Goal: Information Seeking & Learning: Learn about a topic

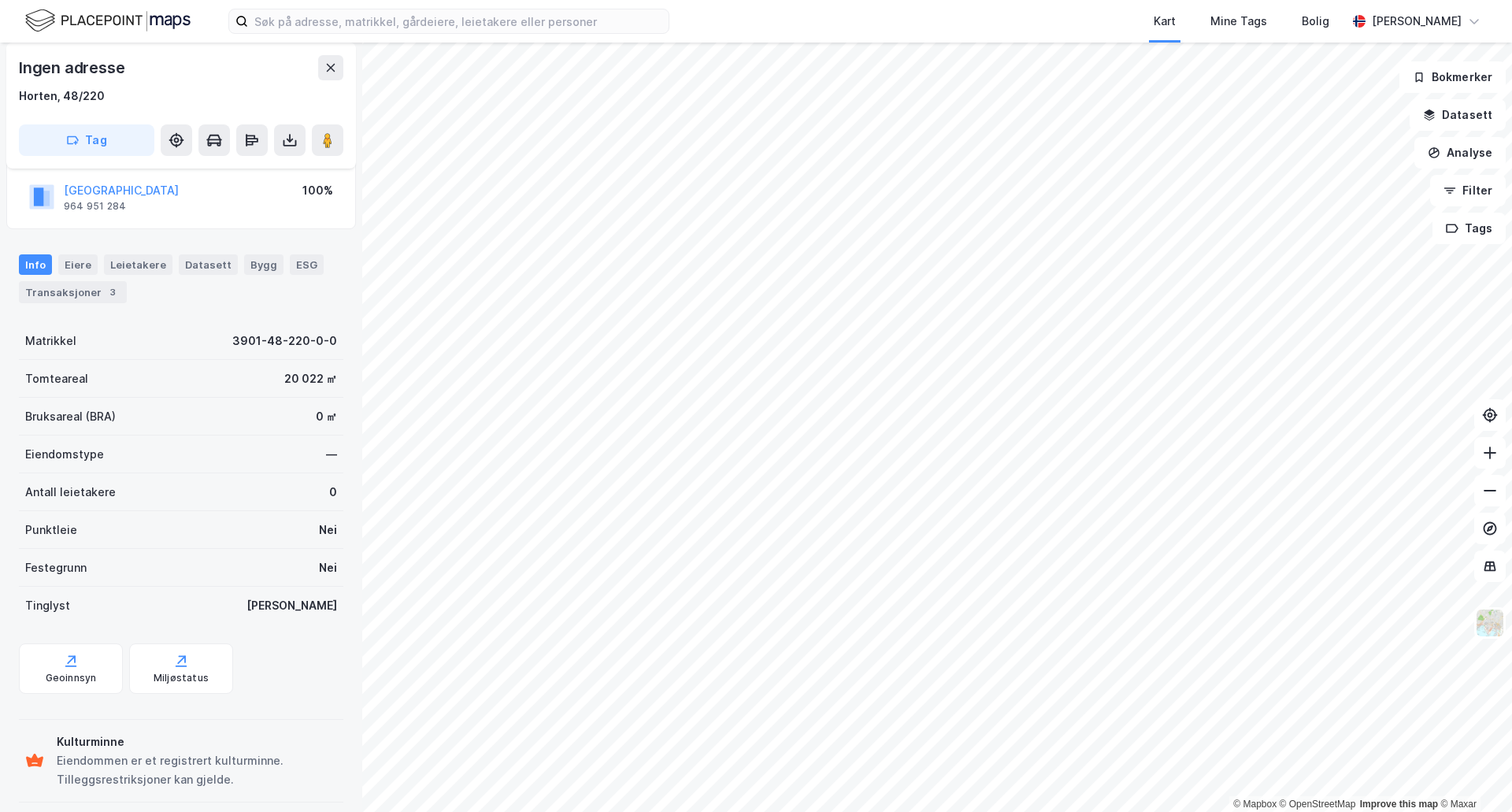
scroll to position [126, 0]
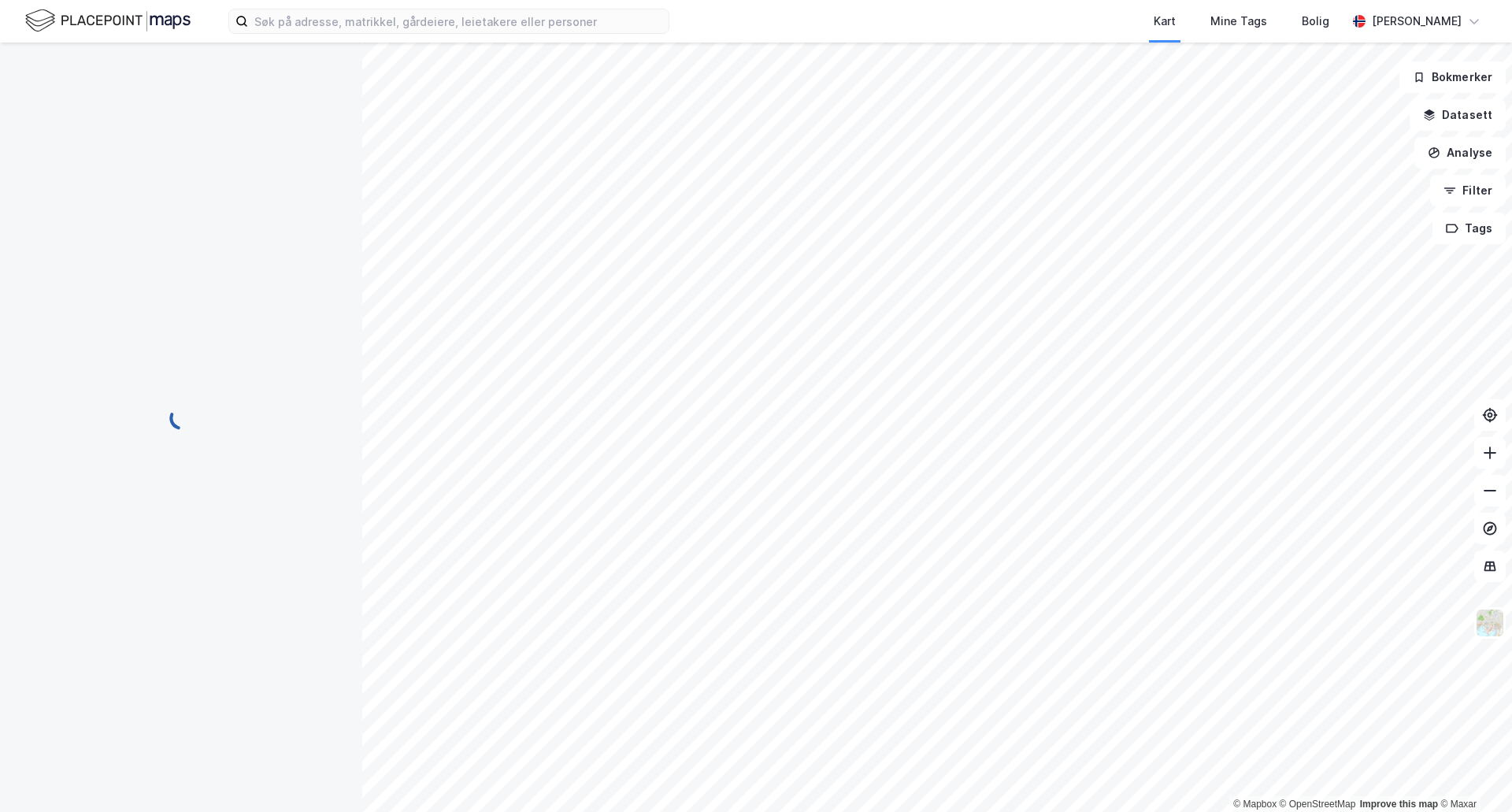
scroll to position [44, 0]
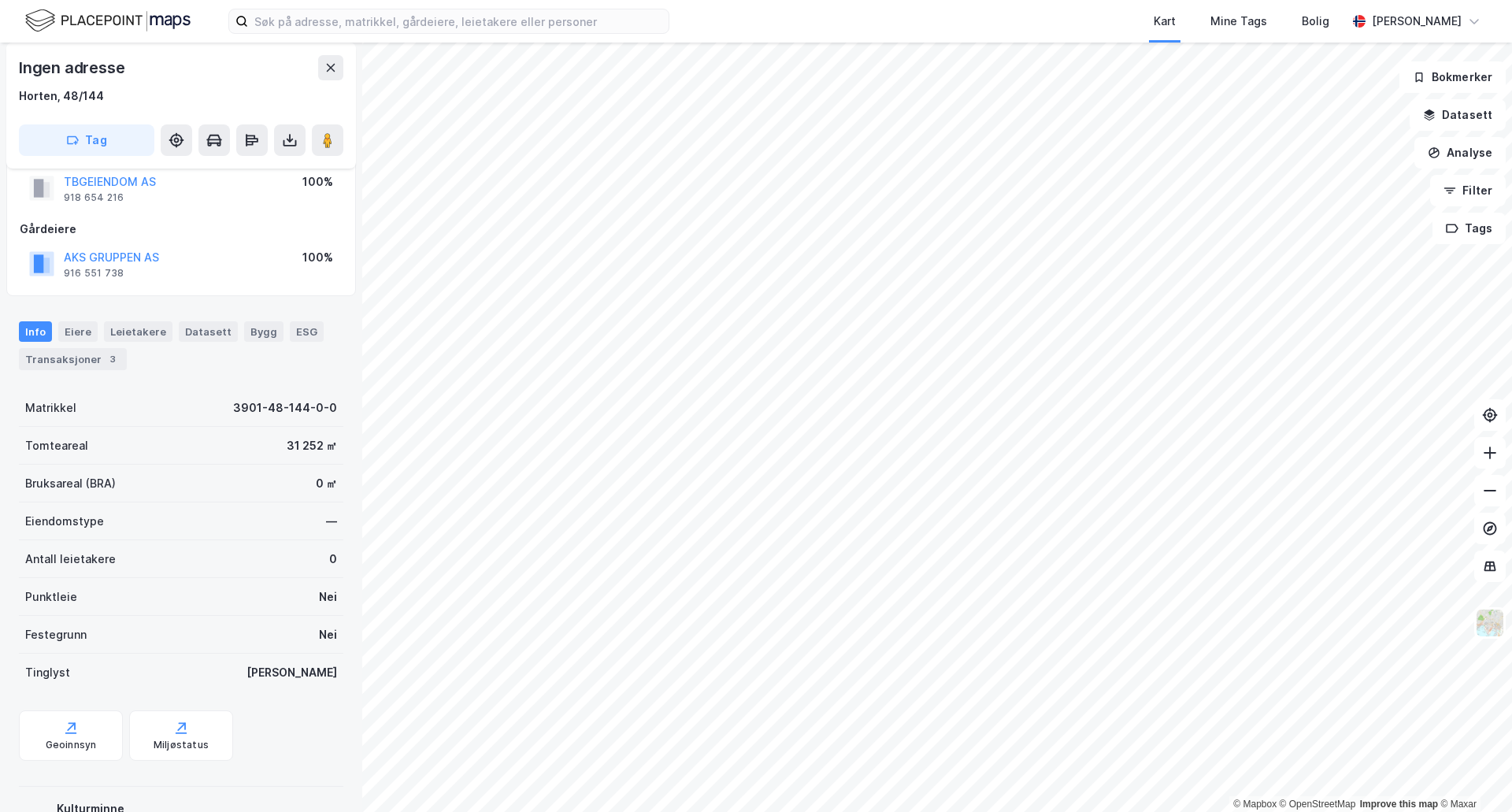
scroll to position [44, 0]
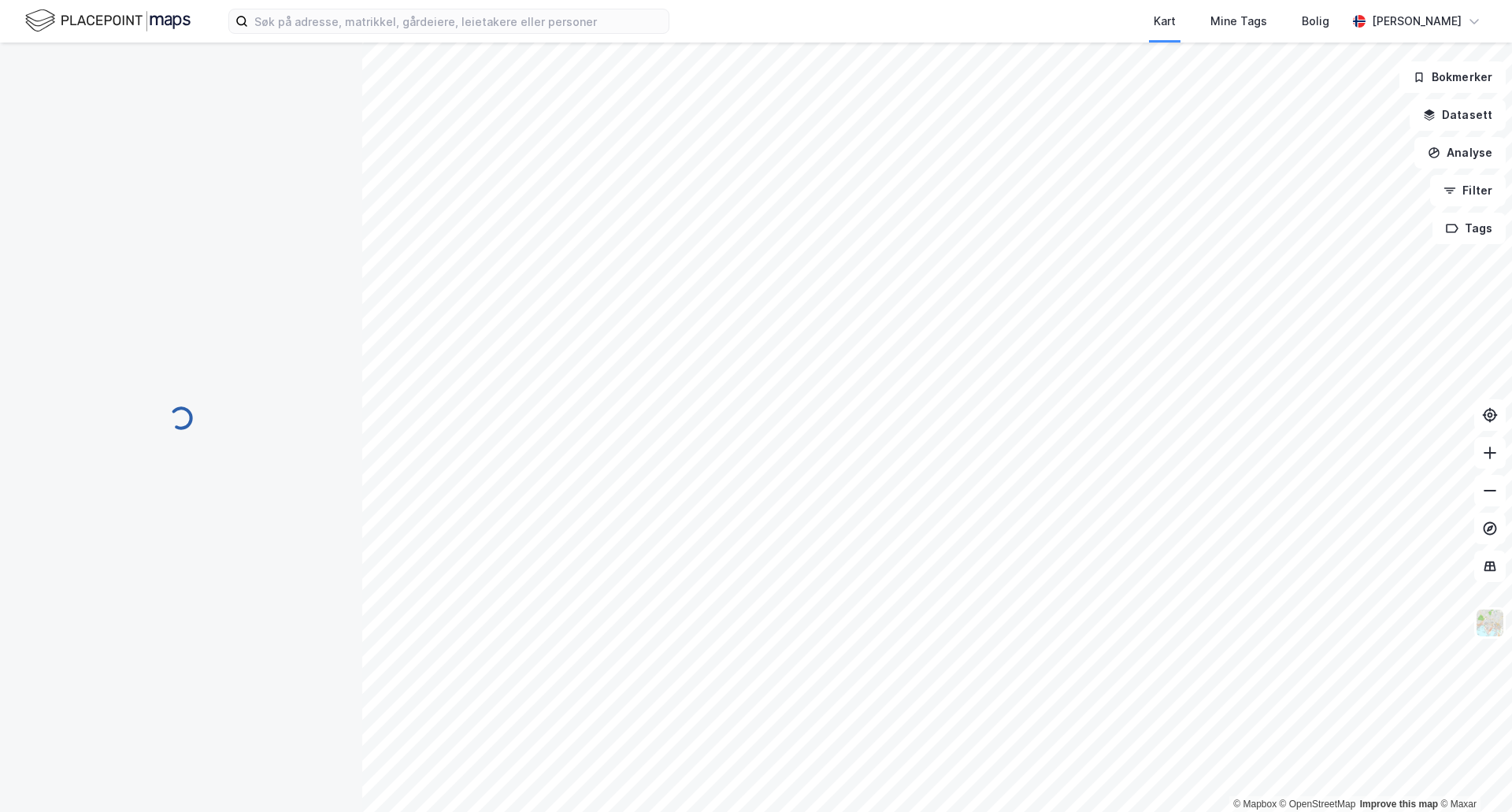
scroll to position [44, 0]
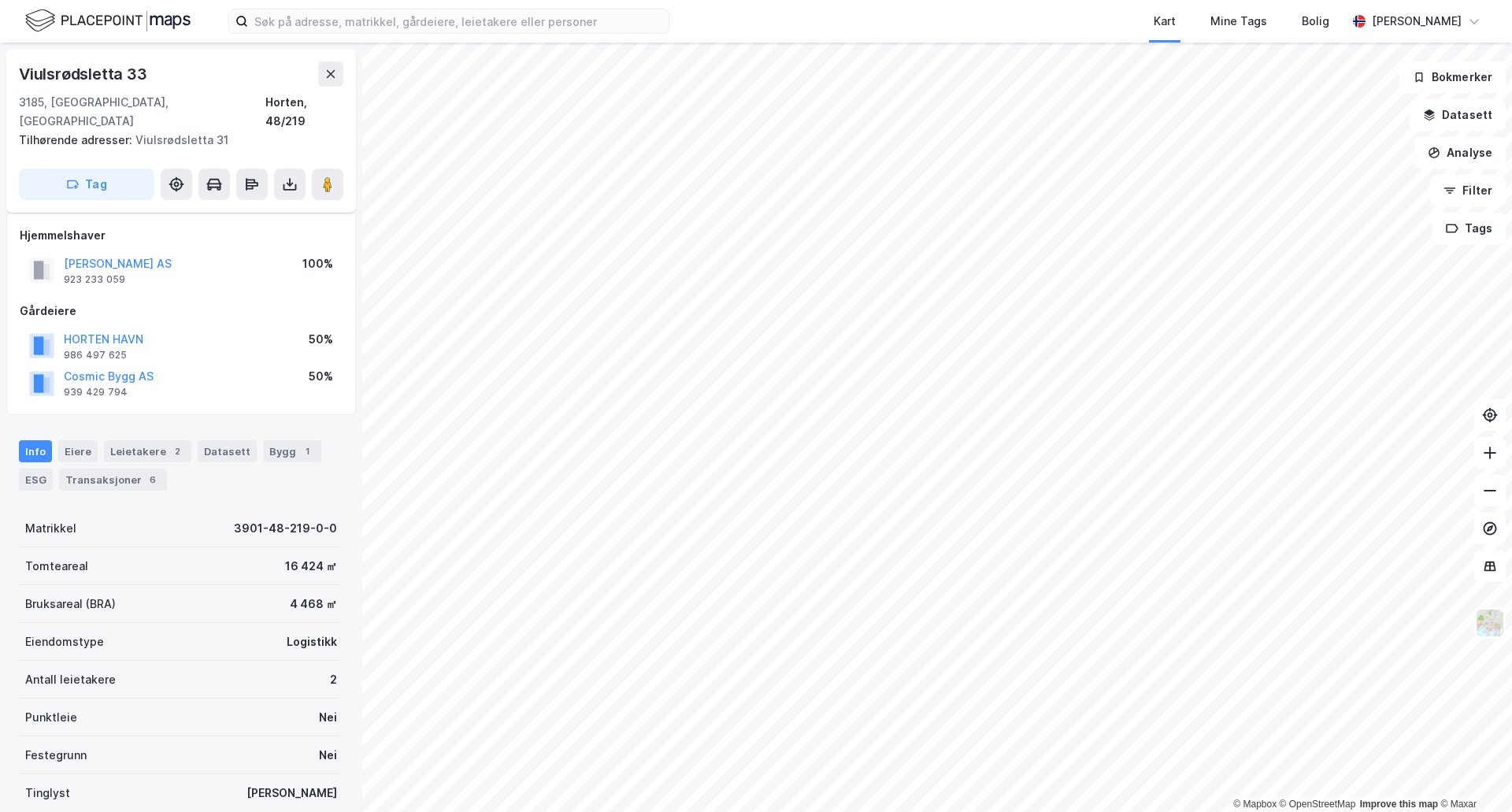
scroll to position [44, 0]
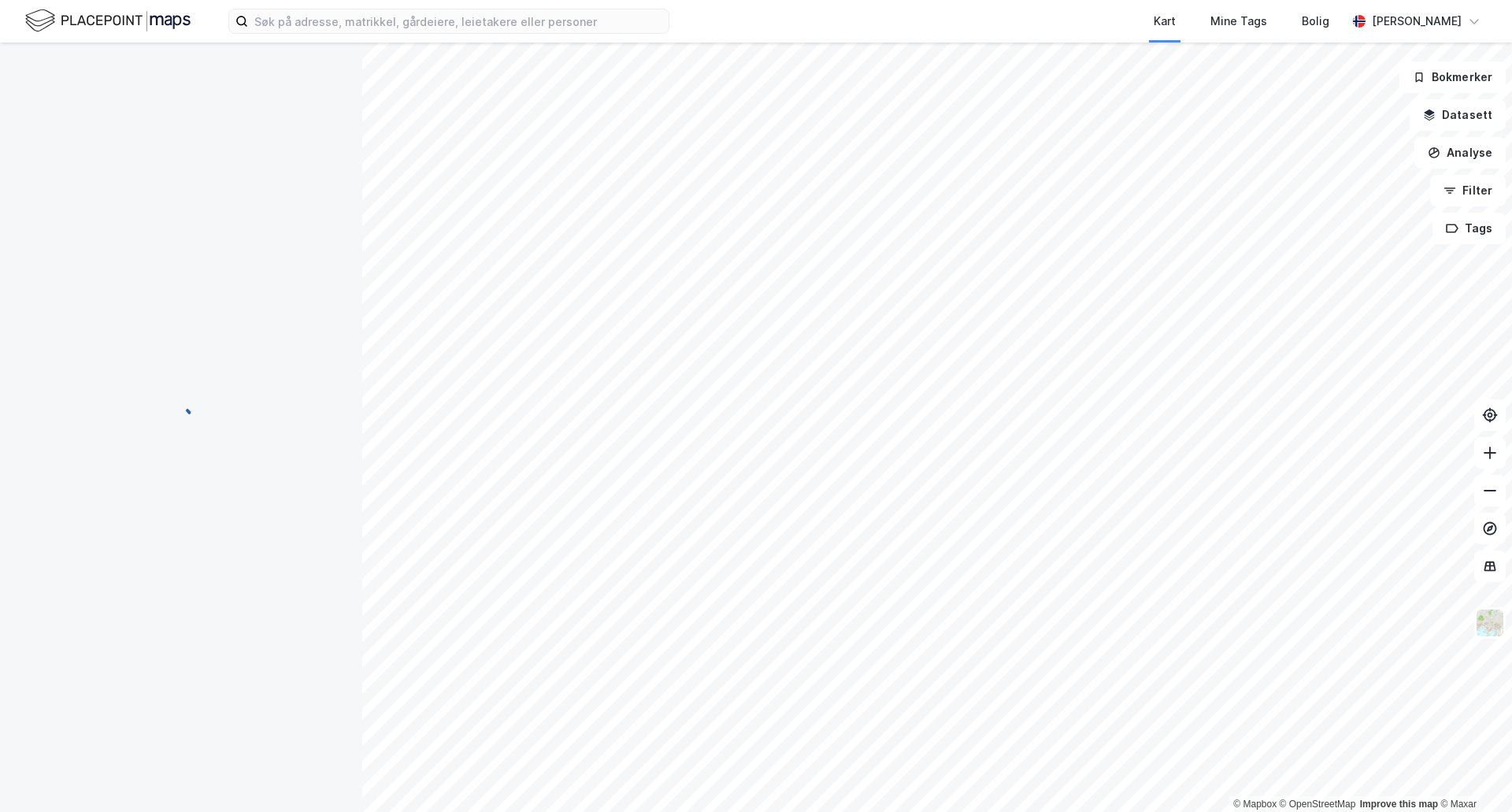
scroll to position [44, 0]
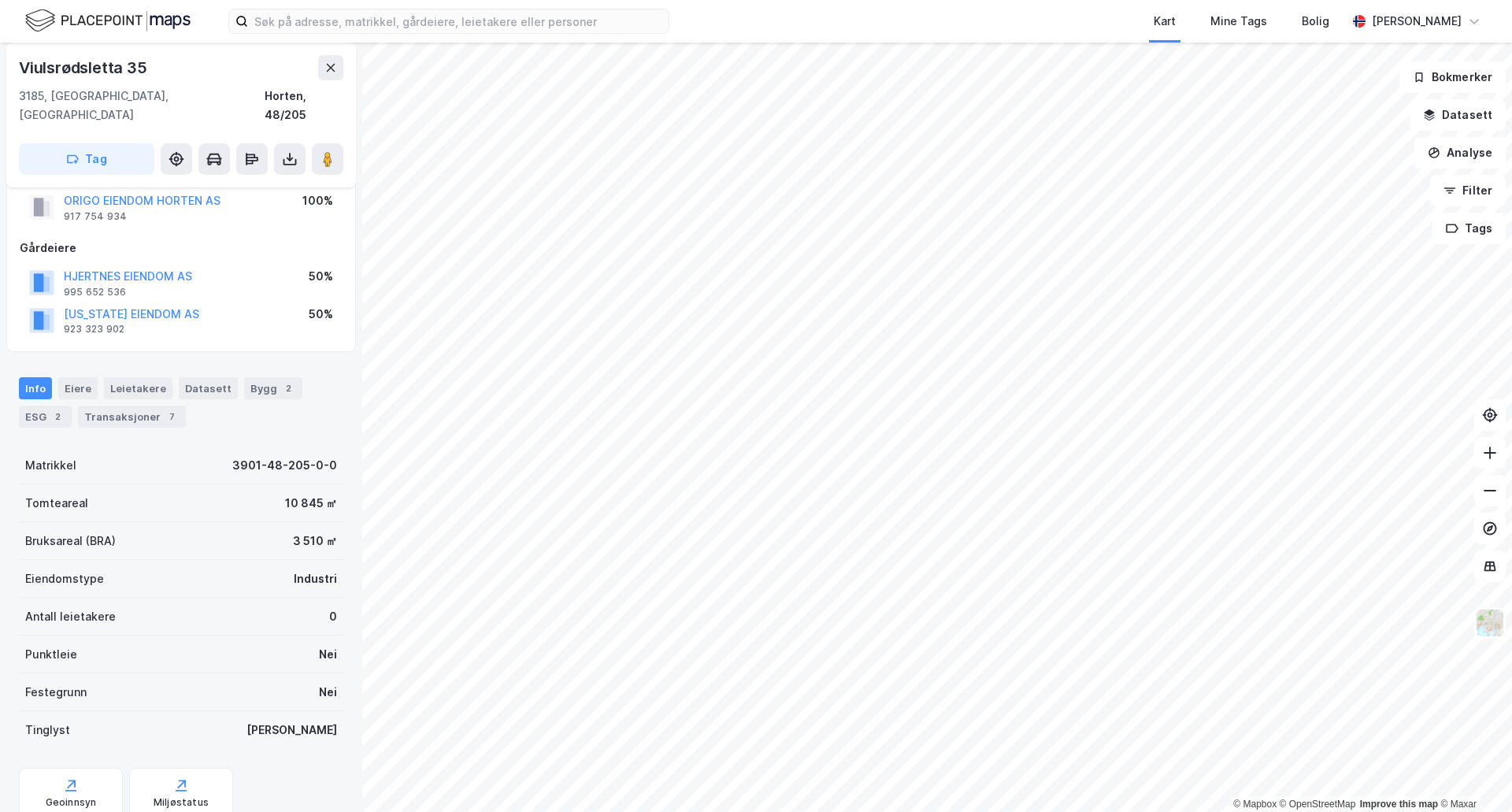
scroll to position [44, 0]
